Goal: Check status: Check status

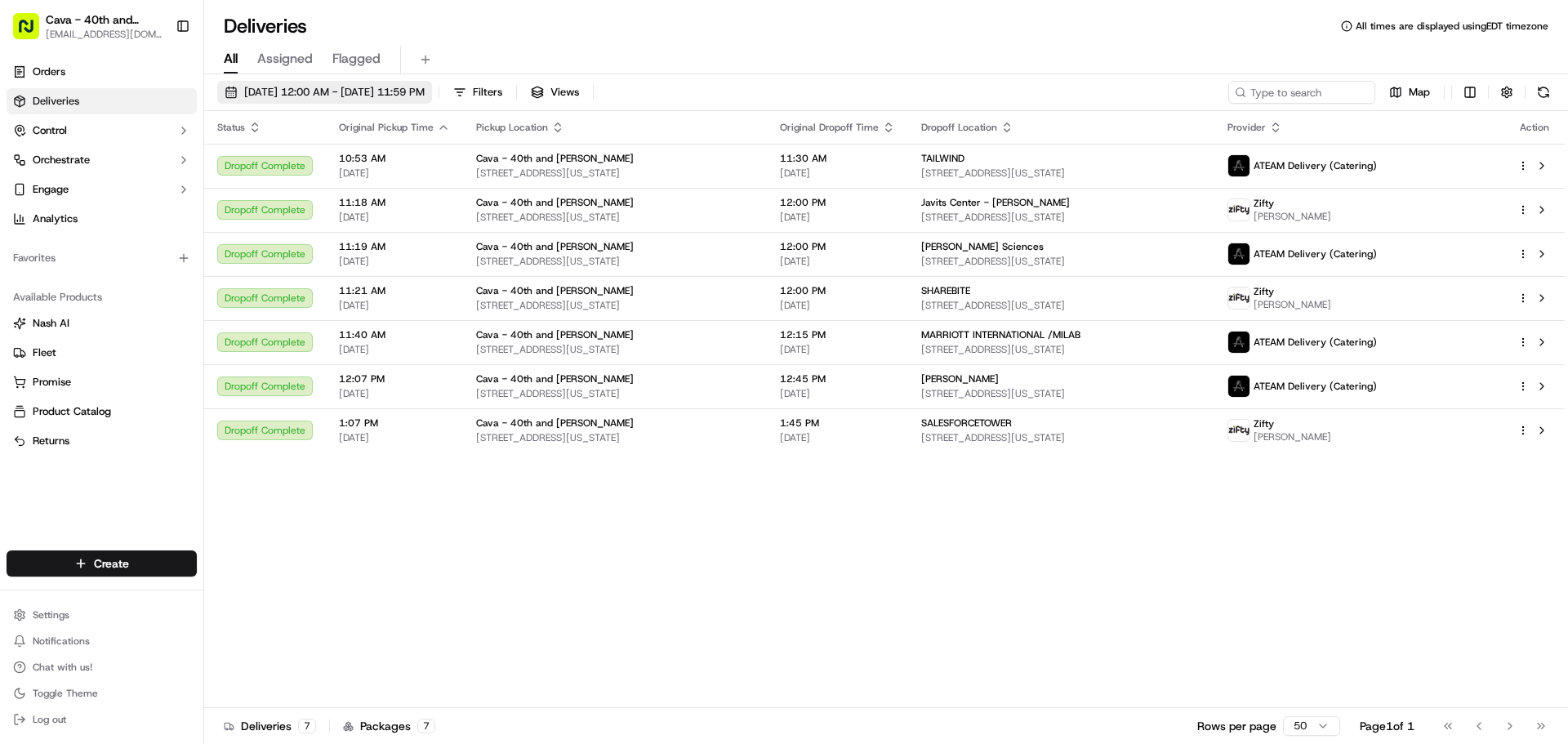
click at [262, 86] on span "[DATE] 12:00 AM - [DATE] 11:59 PM" at bounding box center [335, 92] width 180 height 14
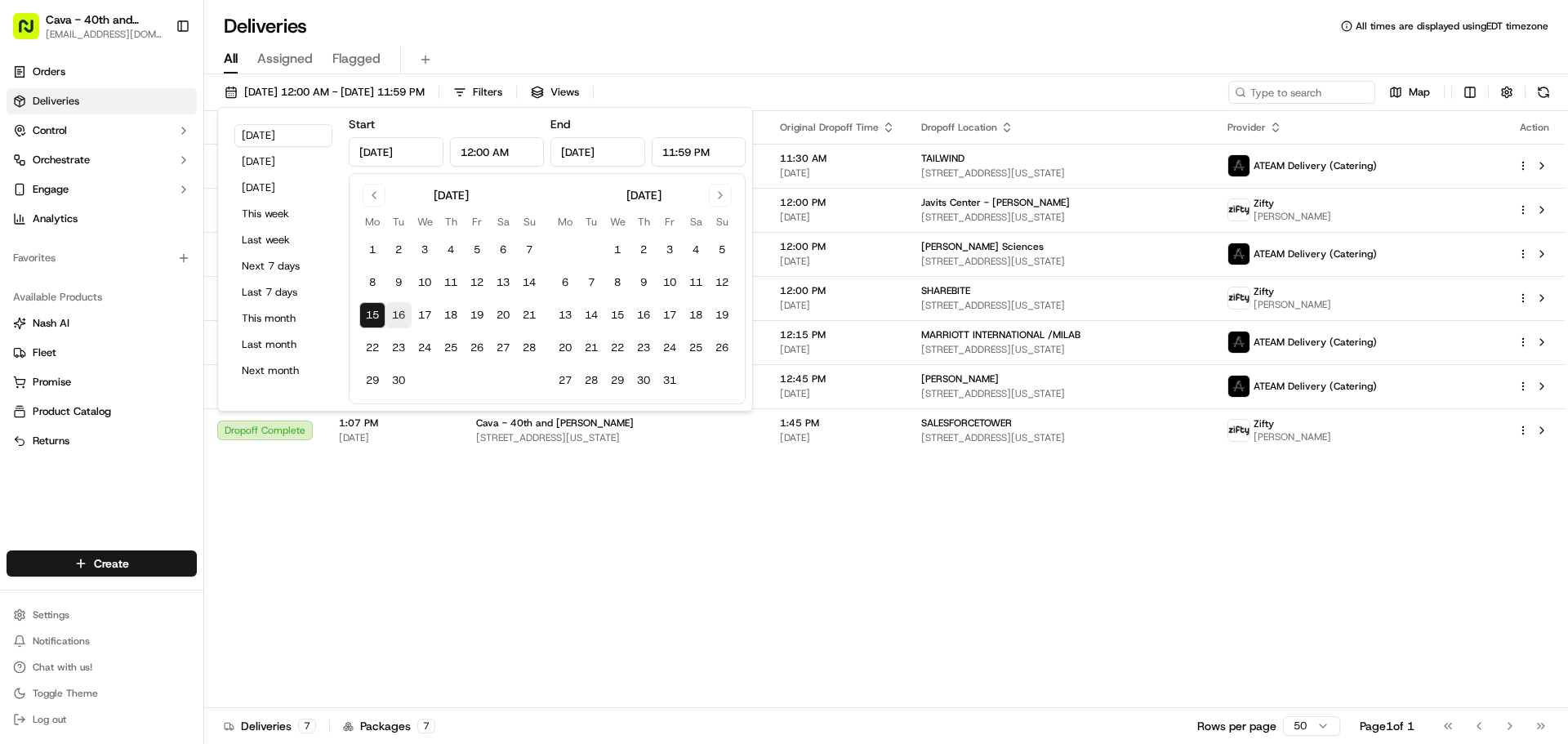
click at [410, 323] on button "16" at bounding box center [398, 315] width 26 height 26
type input "[DATE]"
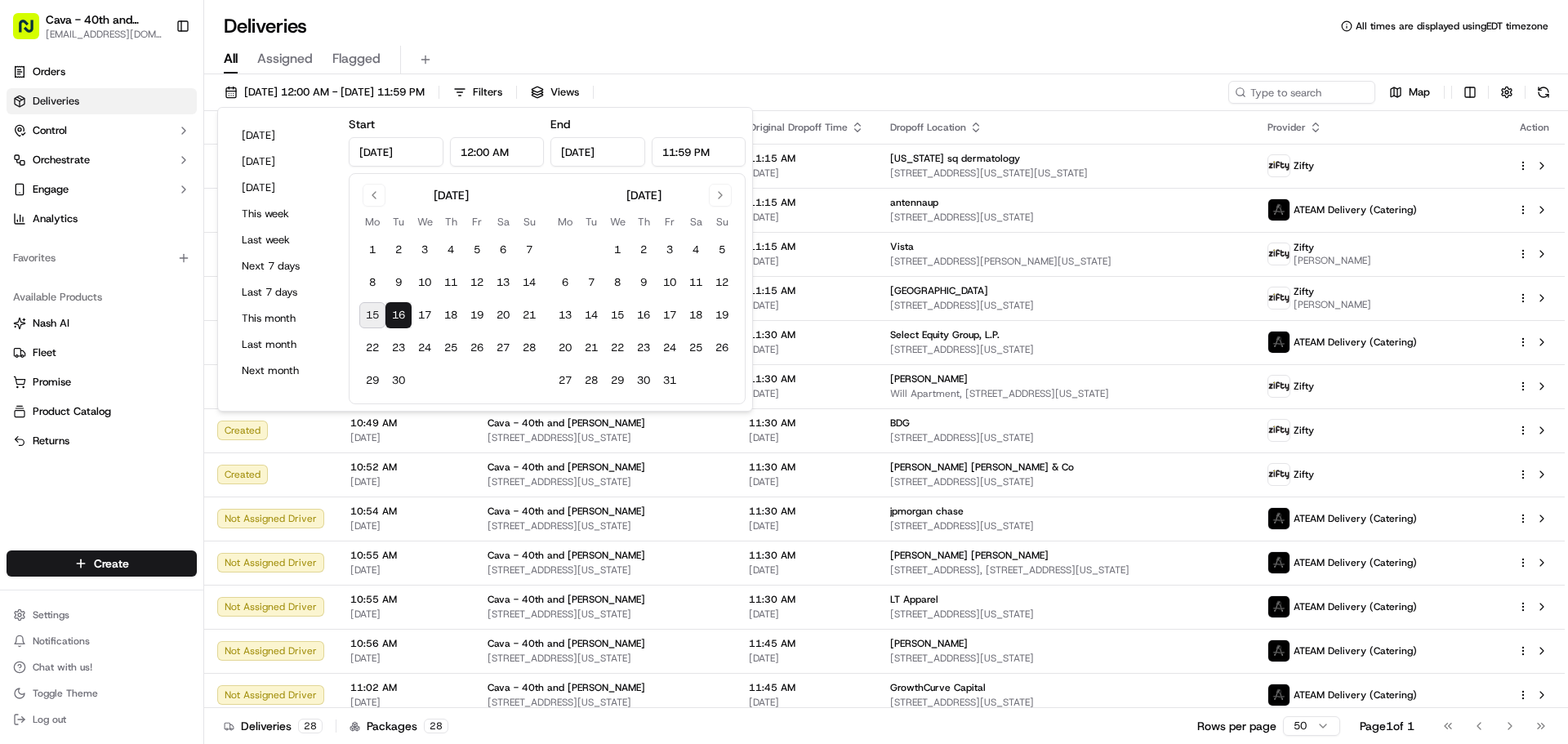
click at [884, 49] on div "All Assigned Flagged" at bounding box center [886, 60] width 1364 height 29
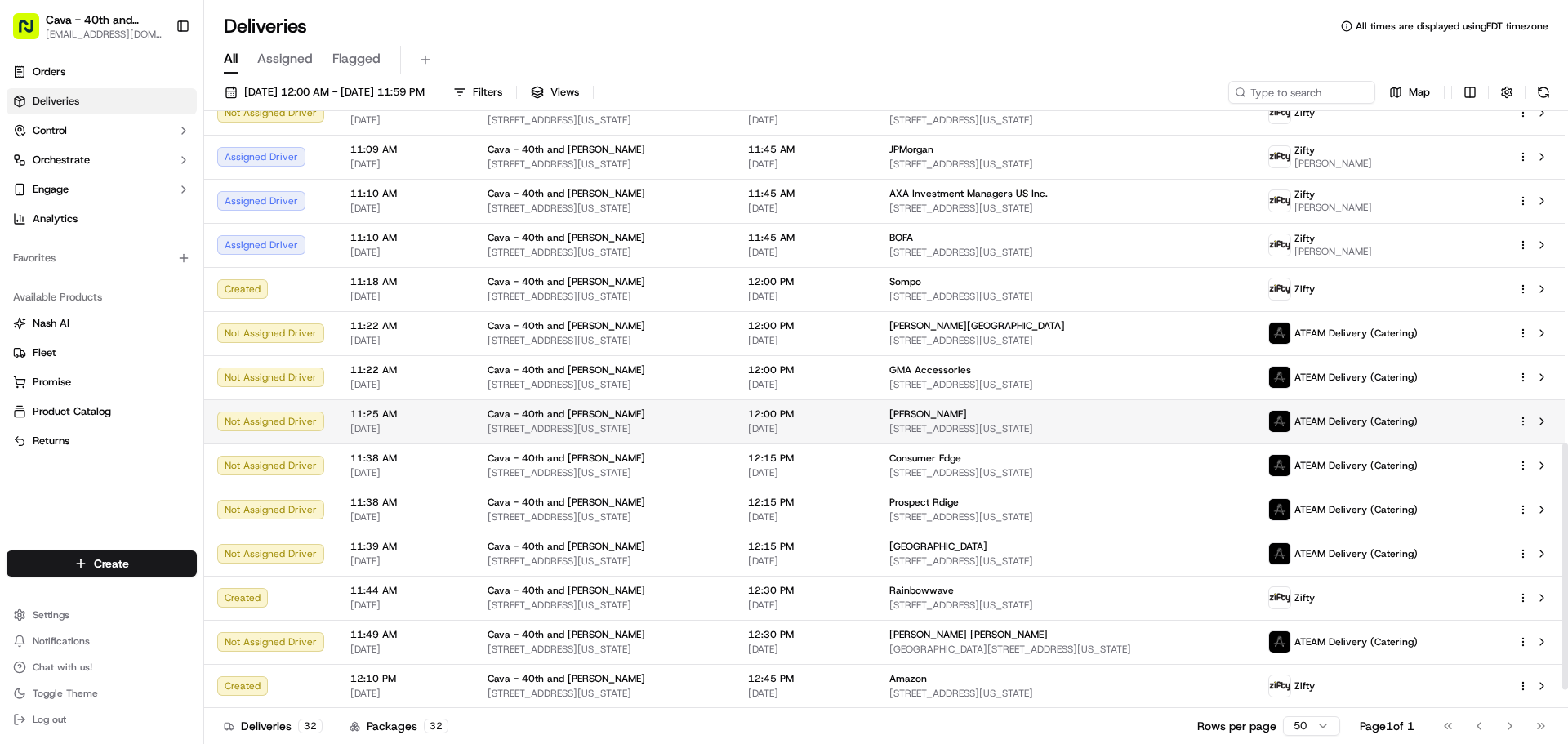
scroll to position [847, 0]
